Goal: Task Accomplishment & Management: Manage account settings

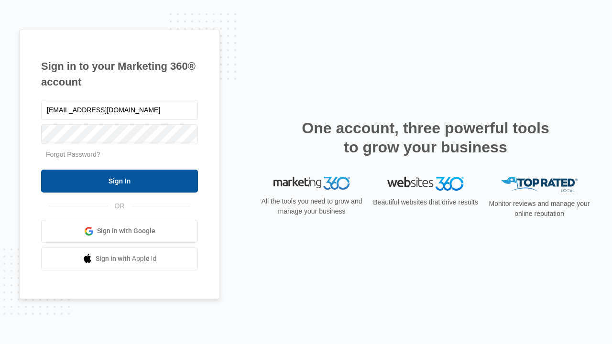
click at [120, 181] on input "Sign In" at bounding box center [119, 181] width 157 height 23
